Goal: Information Seeking & Learning: Learn about a topic

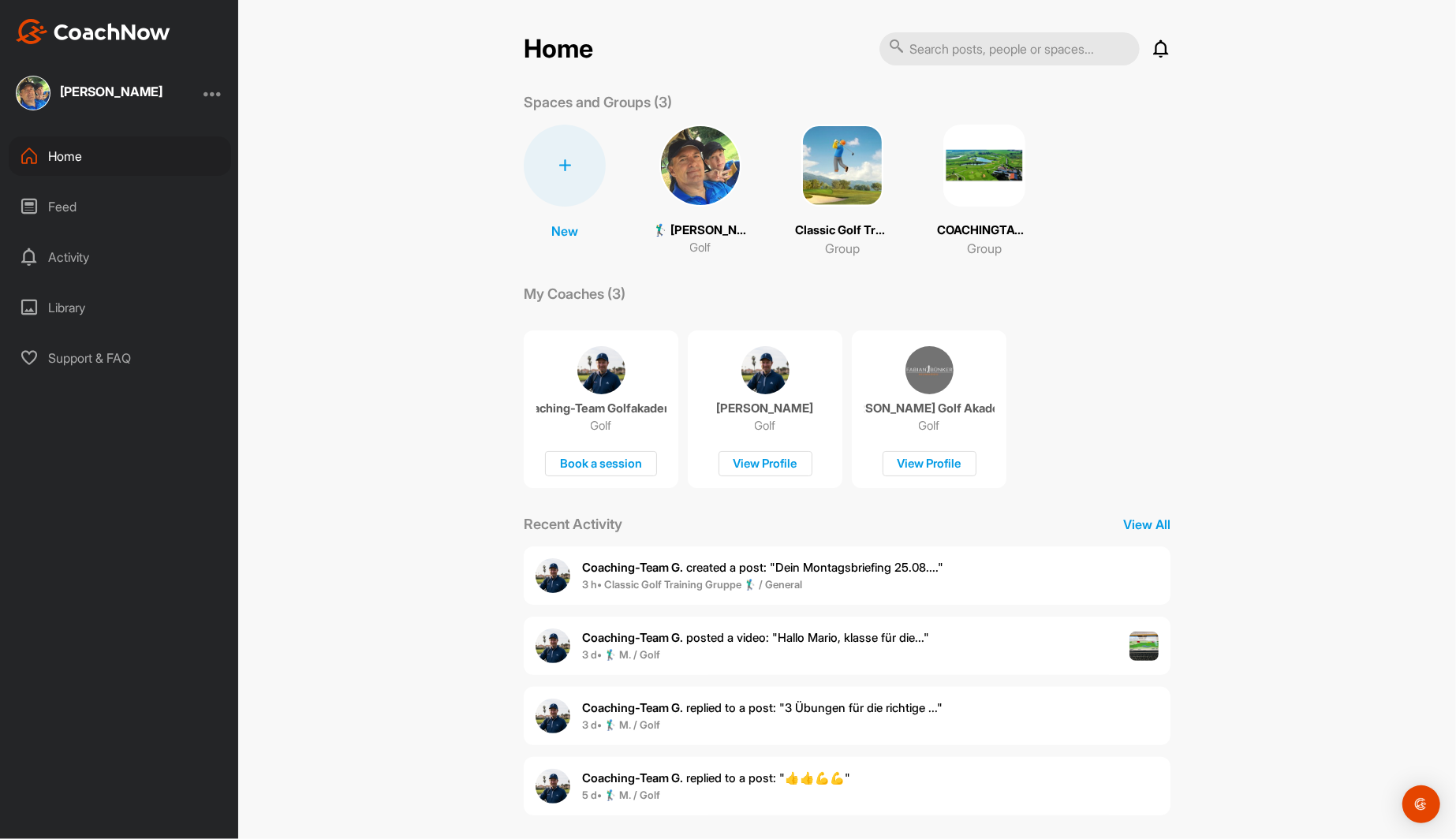
click at [845, 176] on img at bounding box center [842, 165] width 82 height 82
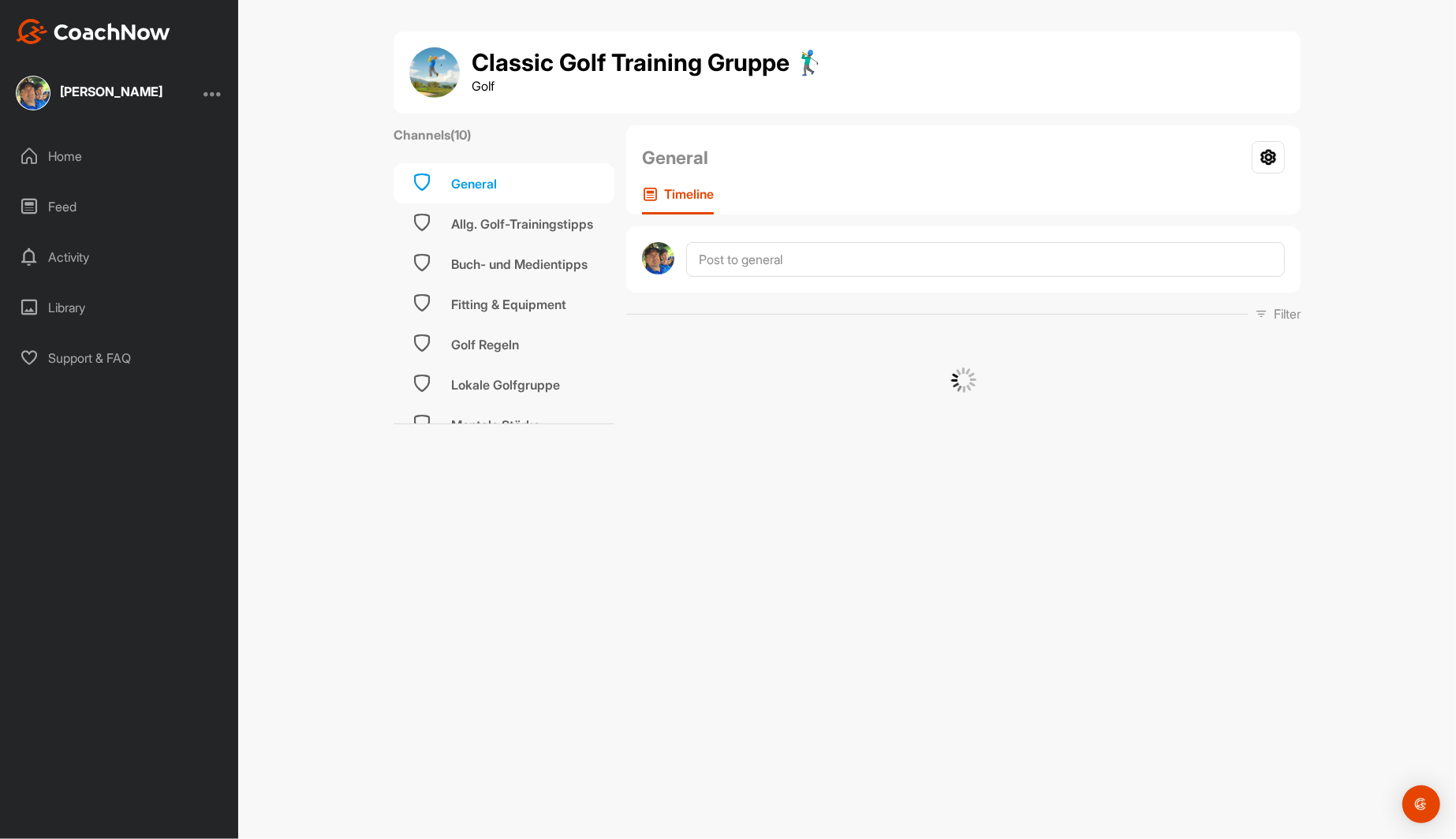
click at [96, 95] on div "[PERSON_NAME]" at bounding box center [111, 91] width 103 height 13
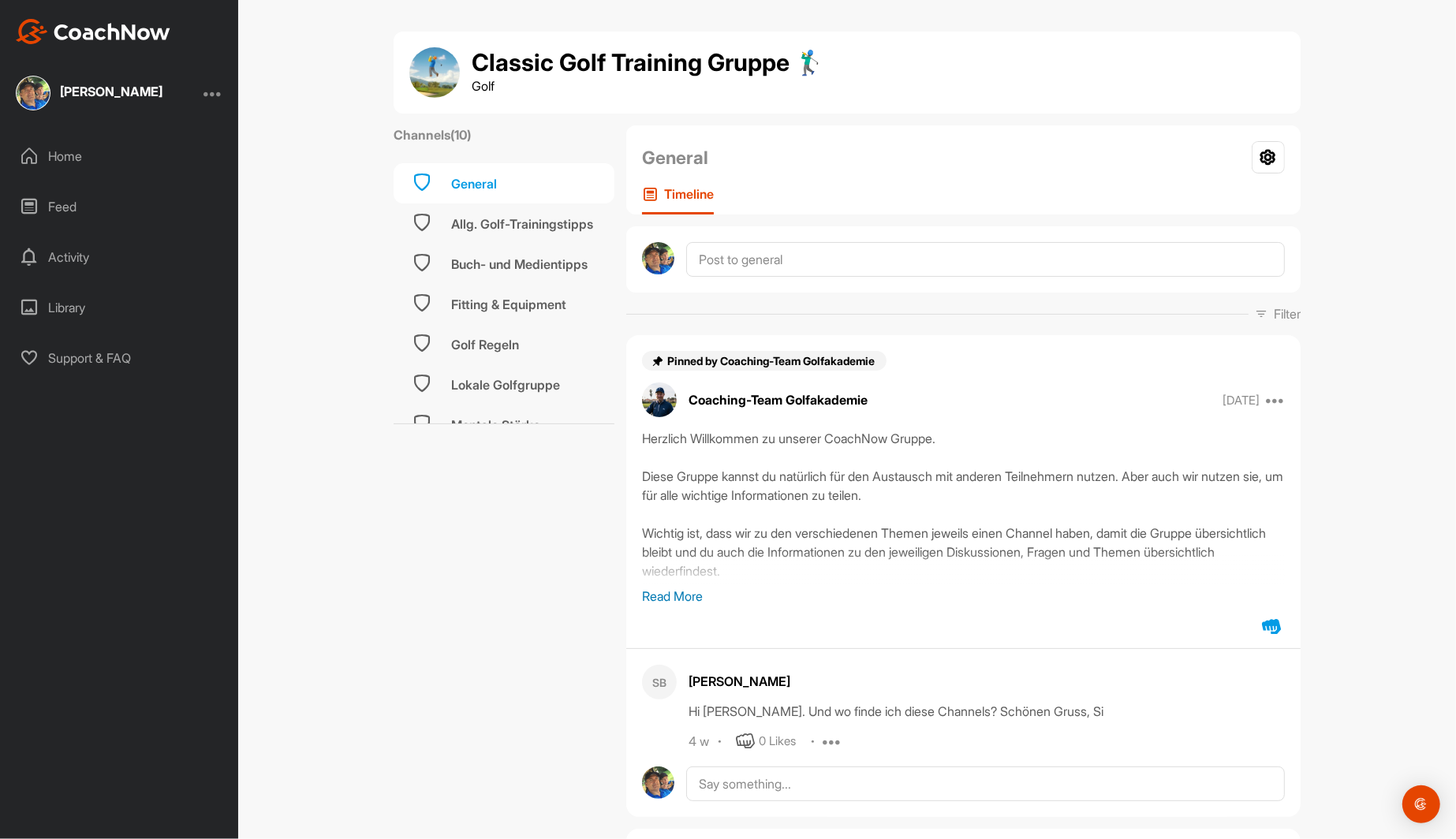
click at [72, 95] on div "[PERSON_NAME]" at bounding box center [111, 91] width 103 height 13
click at [25, 156] on icon at bounding box center [29, 156] width 19 height 19
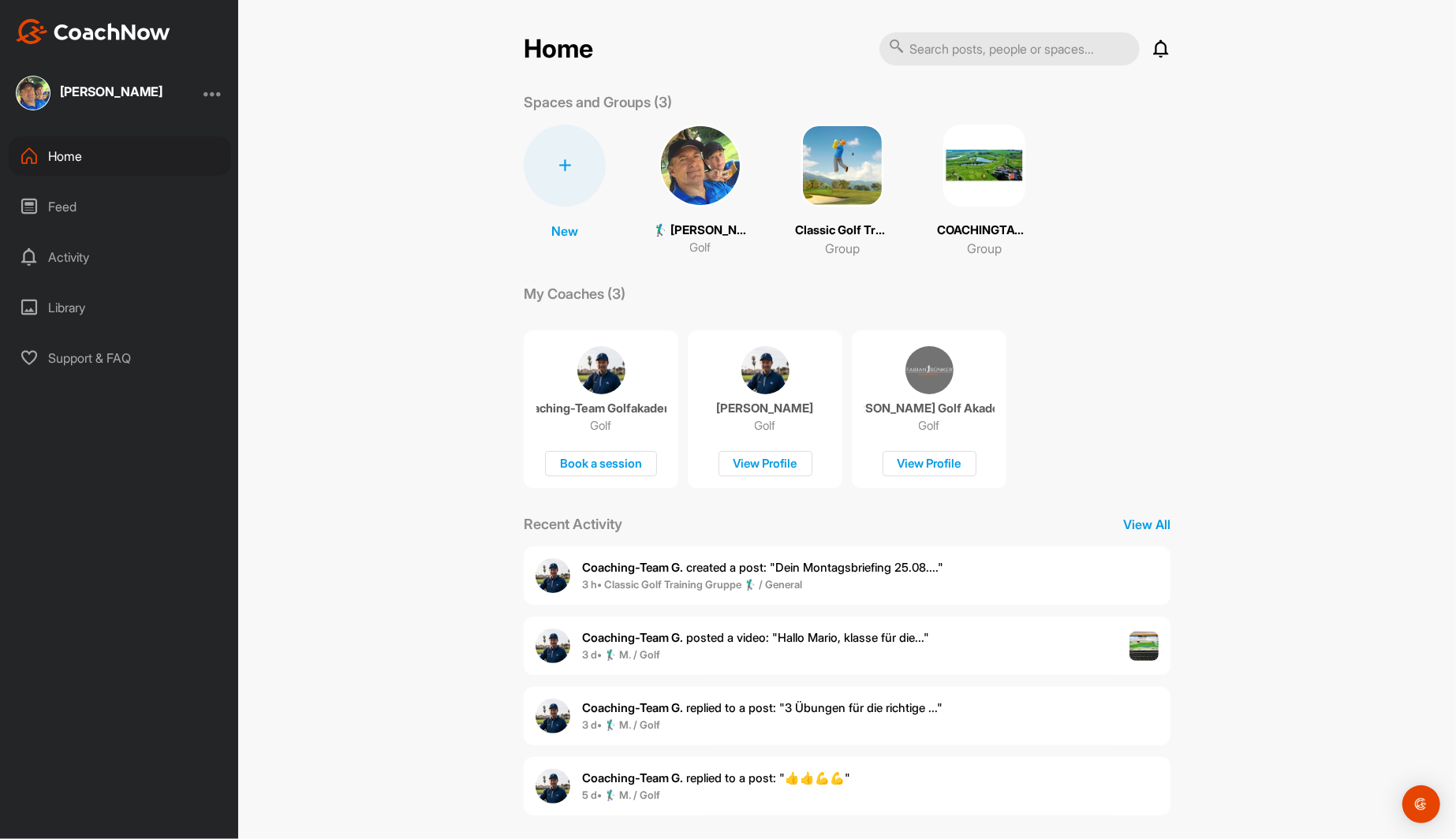
click at [679, 565] on b "Coaching-Team G." at bounding box center [633, 567] width 101 height 15
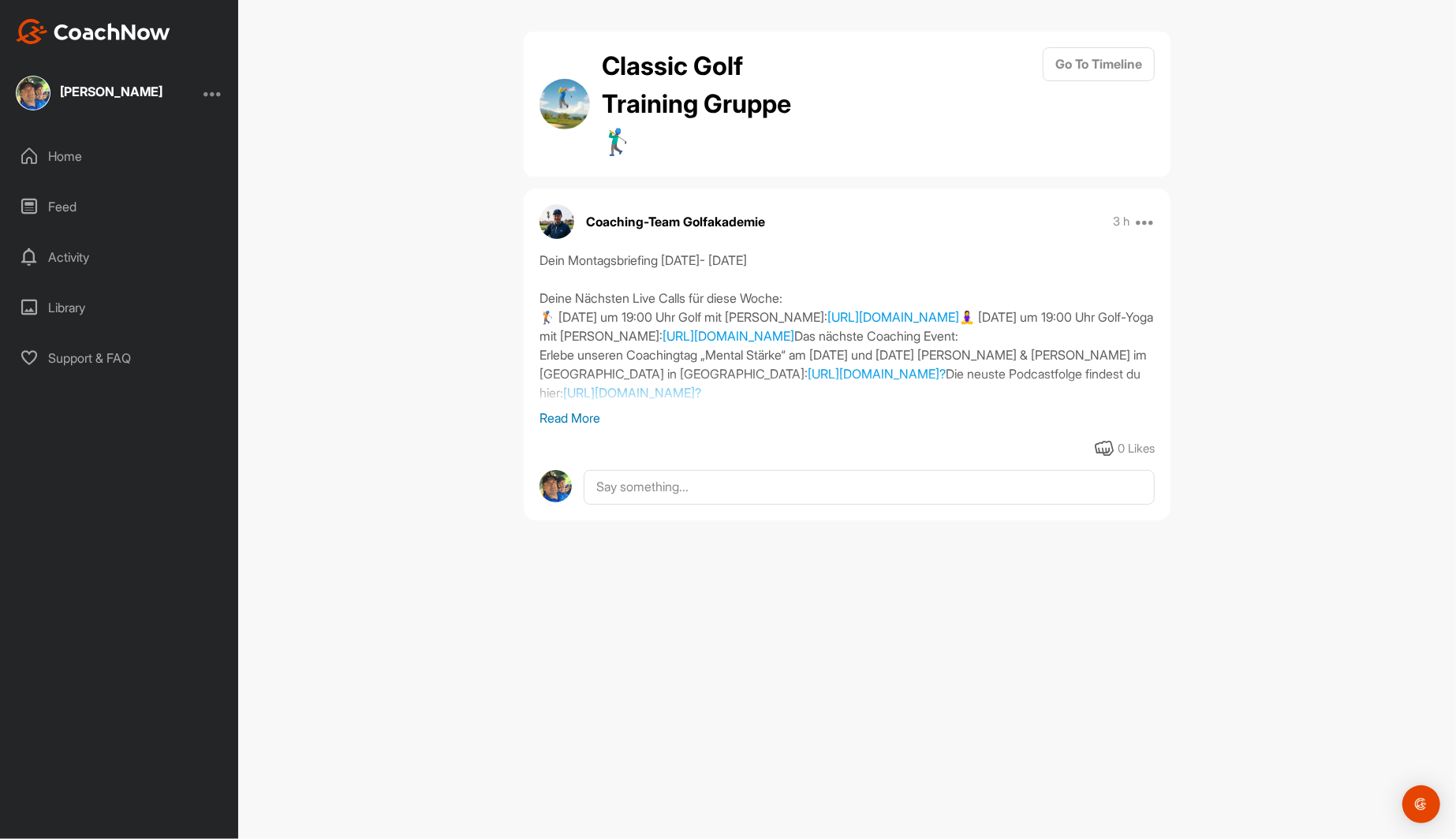
click at [560, 412] on p "Read More" at bounding box center [847, 418] width 615 height 19
click at [58, 41] on img at bounding box center [93, 32] width 154 height 25
